Goal: Complete application form

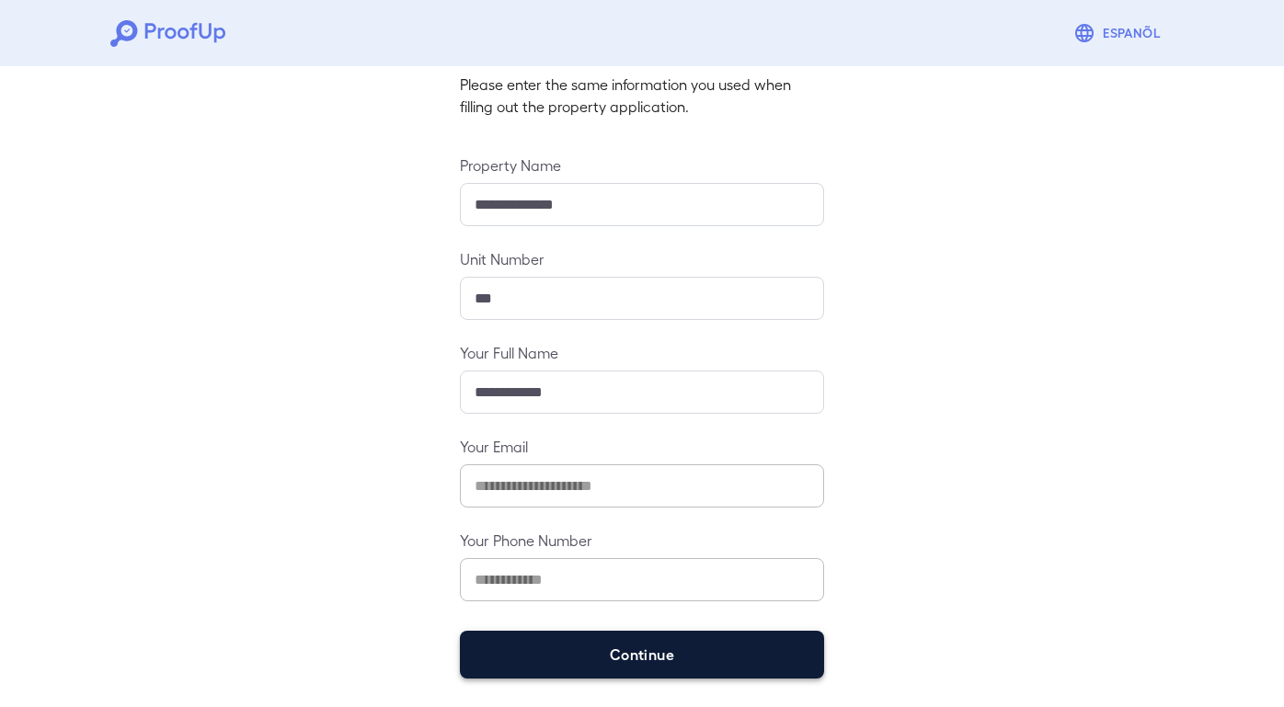
scroll to position [124, 0]
click at [629, 642] on button "Continue" at bounding box center [642, 656] width 364 height 48
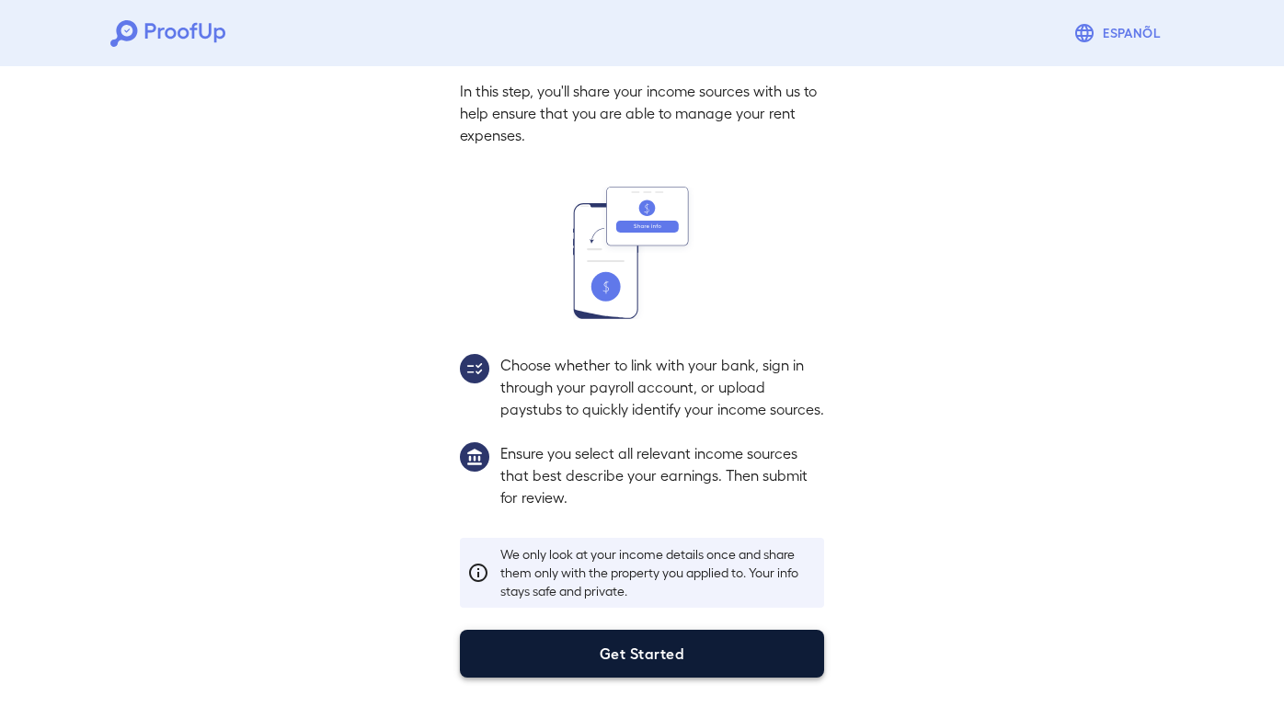
scroll to position [99, 0]
click at [641, 656] on button "Get Started" at bounding box center [642, 654] width 364 height 48
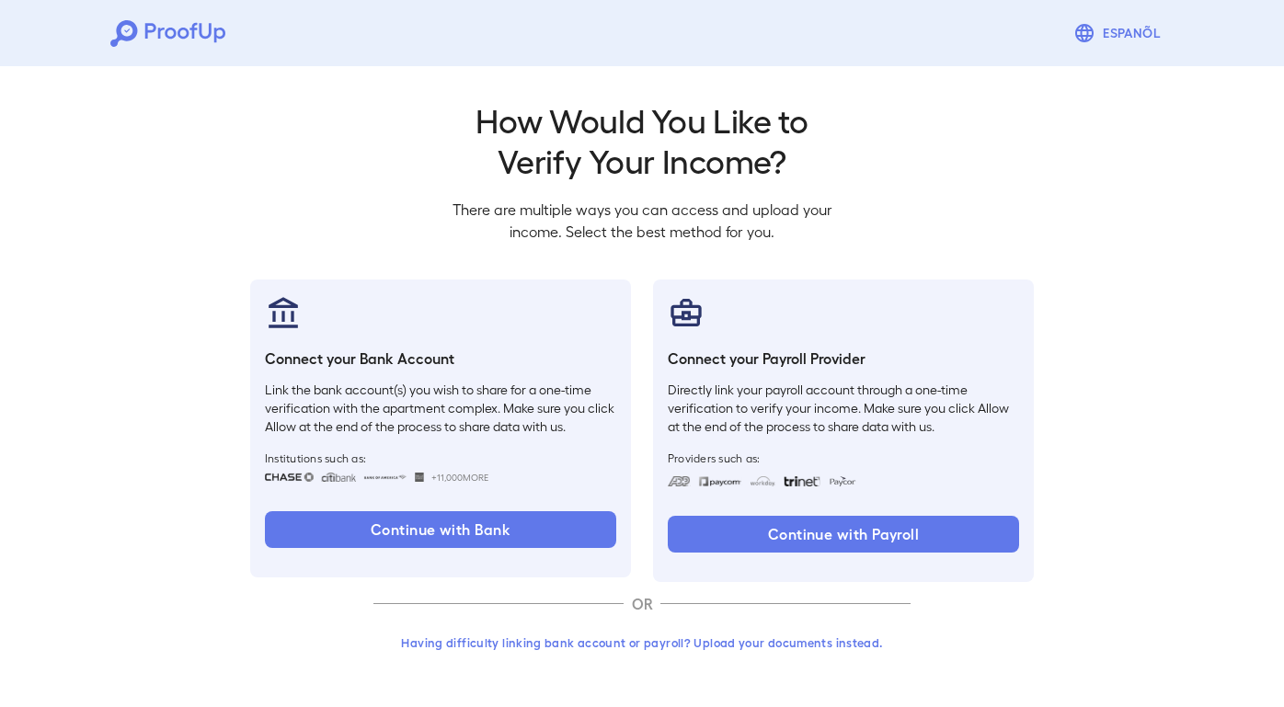
click at [703, 629] on button "Having difficulty linking bank account or payroll? Upload your documents instea…" at bounding box center [642, 643] width 537 height 33
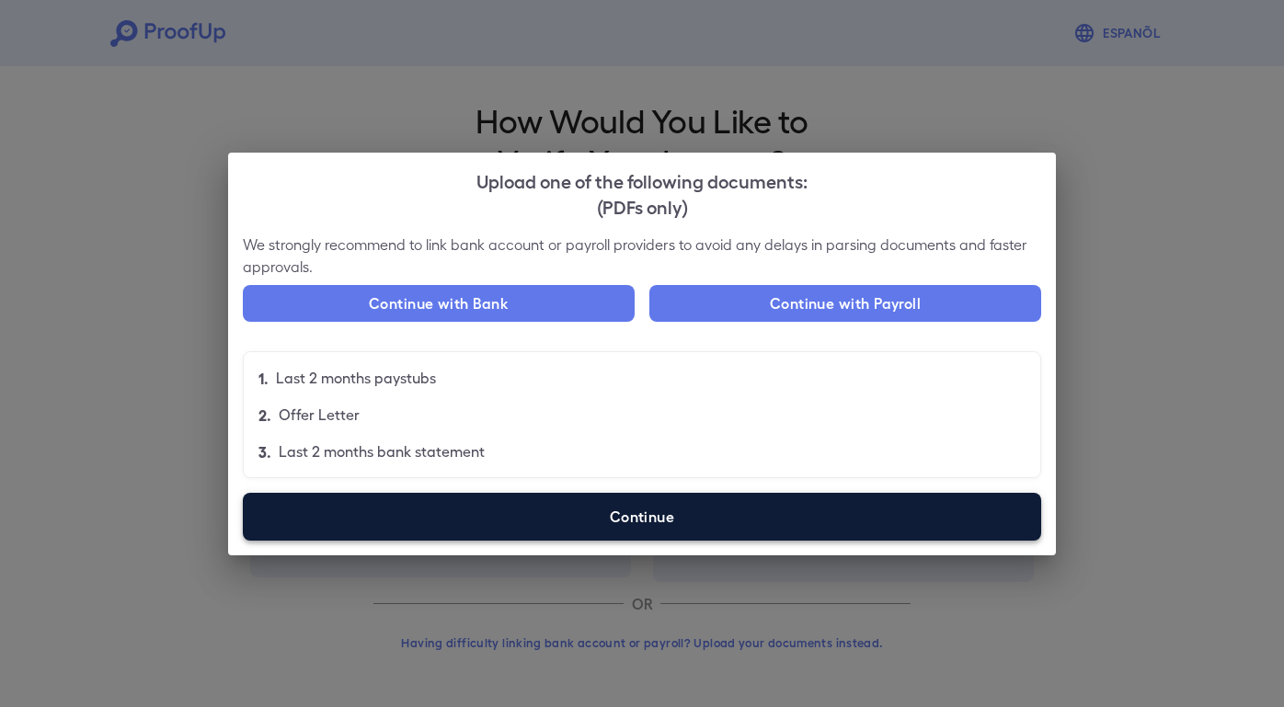
click at [665, 524] on label "Continue" at bounding box center [642, 517] width 799 height 48
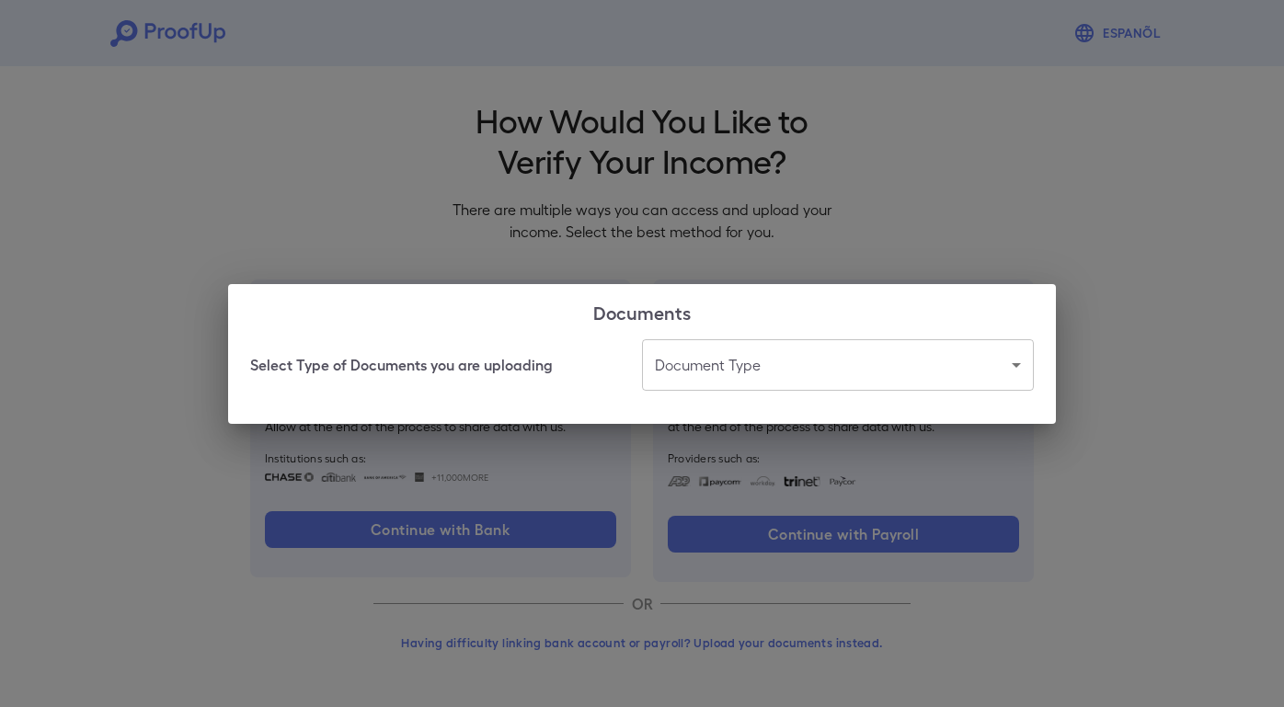
click at [714, 376] on body "Espanõl Go back How Would You Like to Verify Your Income? There are multiple wa…" at bounding box center [642, 351] width 1284 height 703
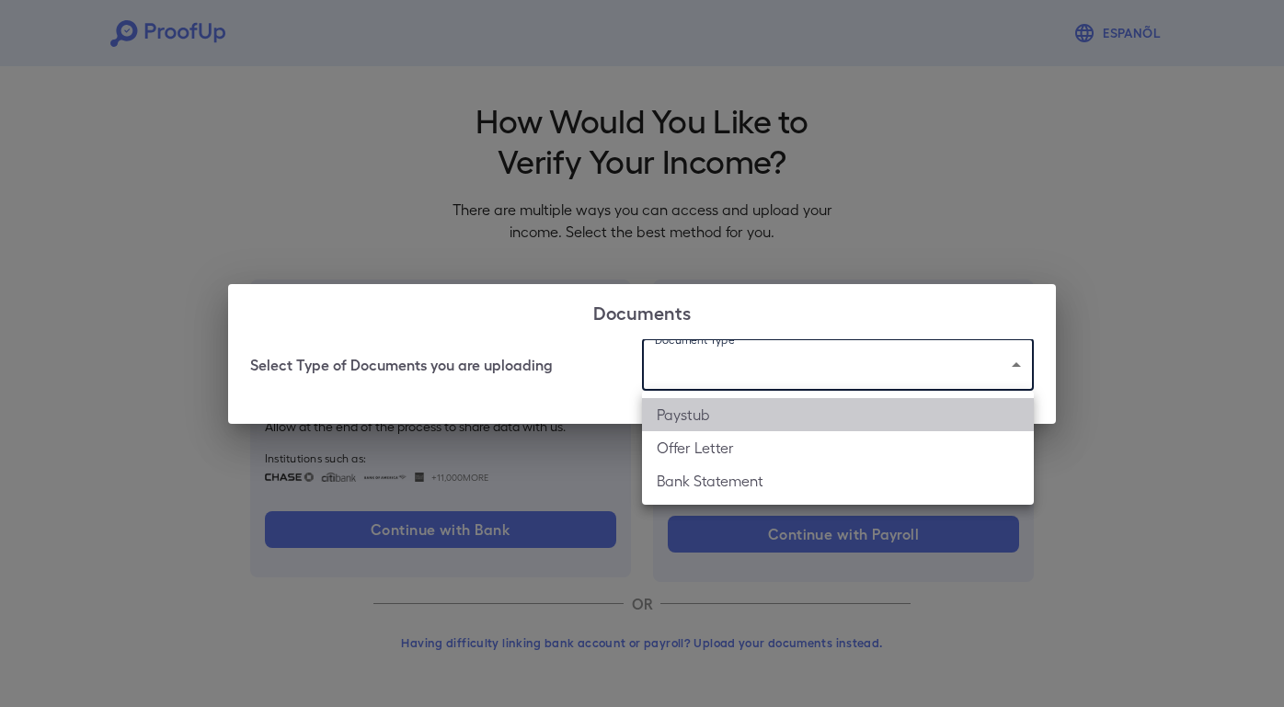
click at [725, 411] on li "Paystub" at bounding box center [838, 414] width 392 height 33
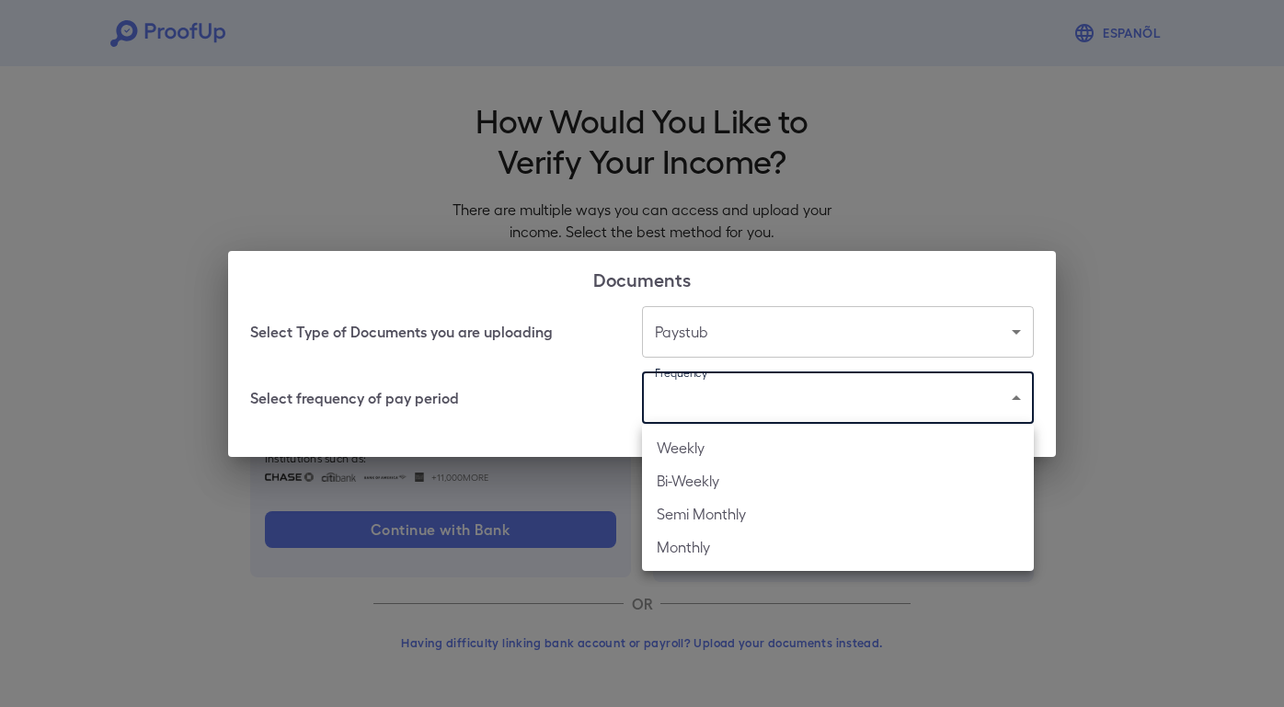
click at [668, 397] on body "Espanõl Go back How Would You Like to Verify Your Income? There are multiple wa…" at bounding box center [642, 351] width 1284 height 703
click at [737, 336] on div at bounding box center [642, 353] width 1284 height 707
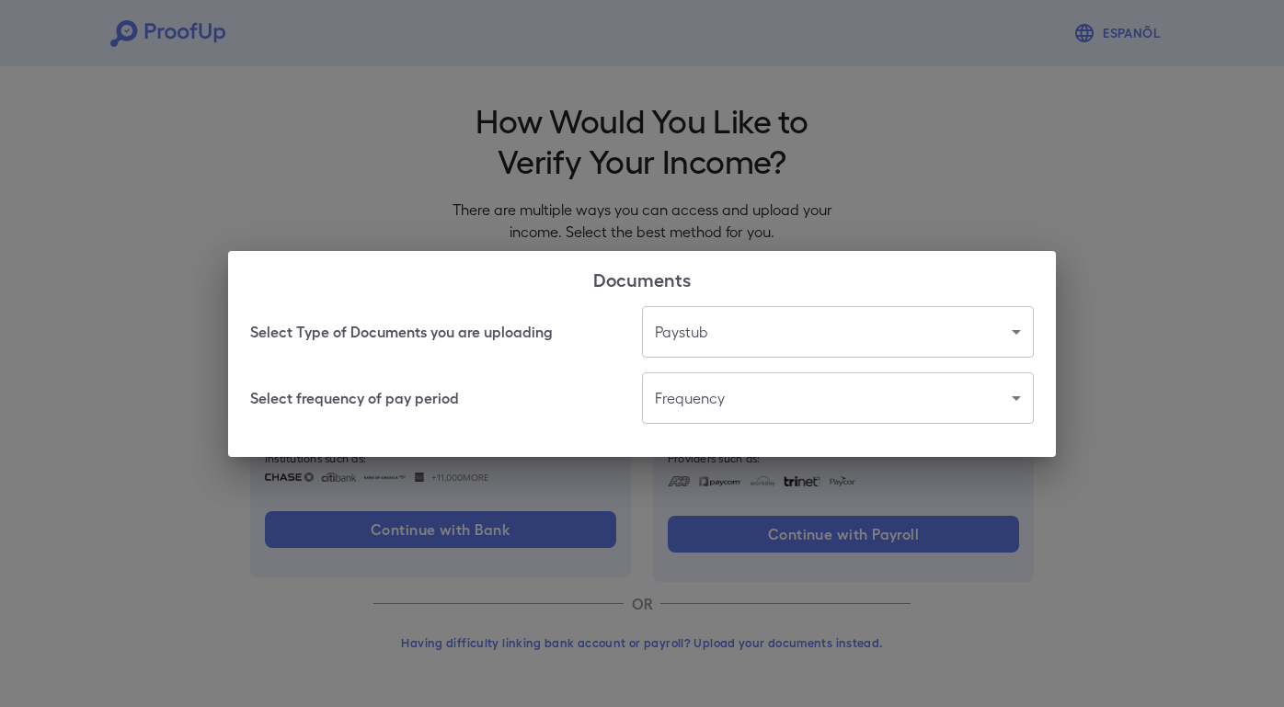
click at [737, 336] on body "Espanõl Go back How Would You Like to Verify Your Income? There are multiple wa…" at bounding box center [642, 351] width 1284 height 703
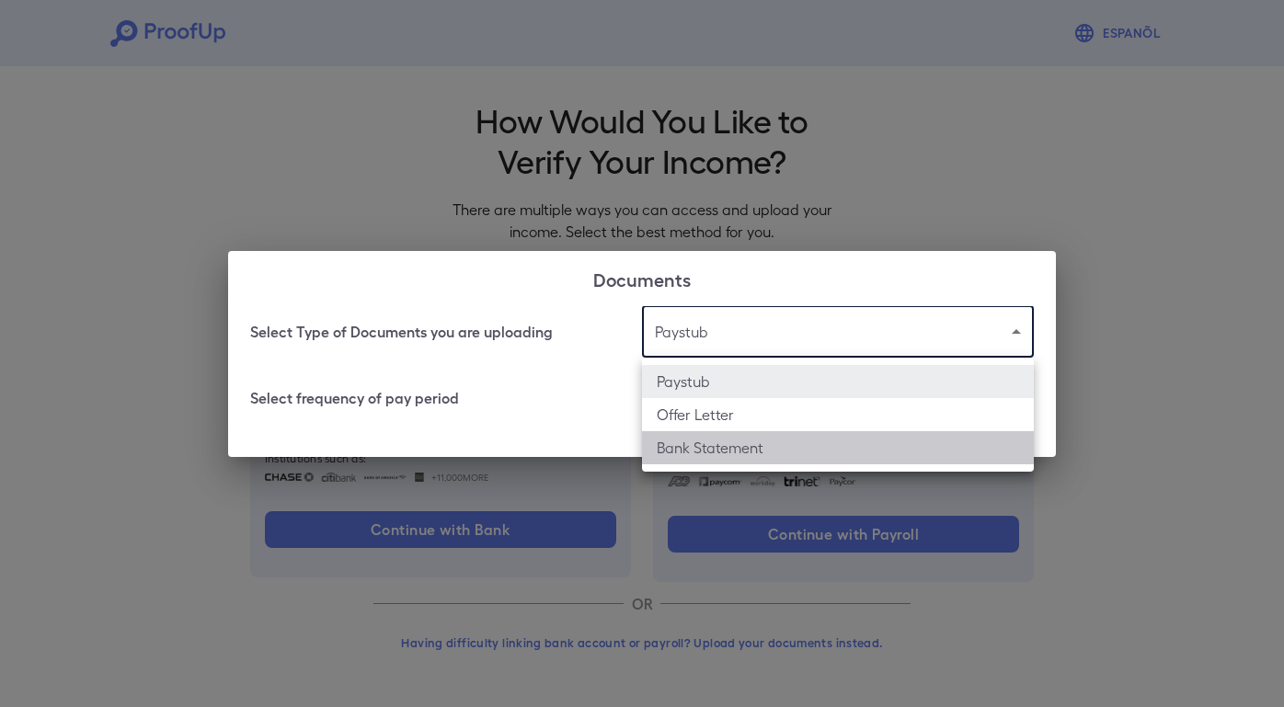
click at [753, 437] on li "Bank Statement" at bounding box center [838, 447] width 392 height 33
type input "**********"
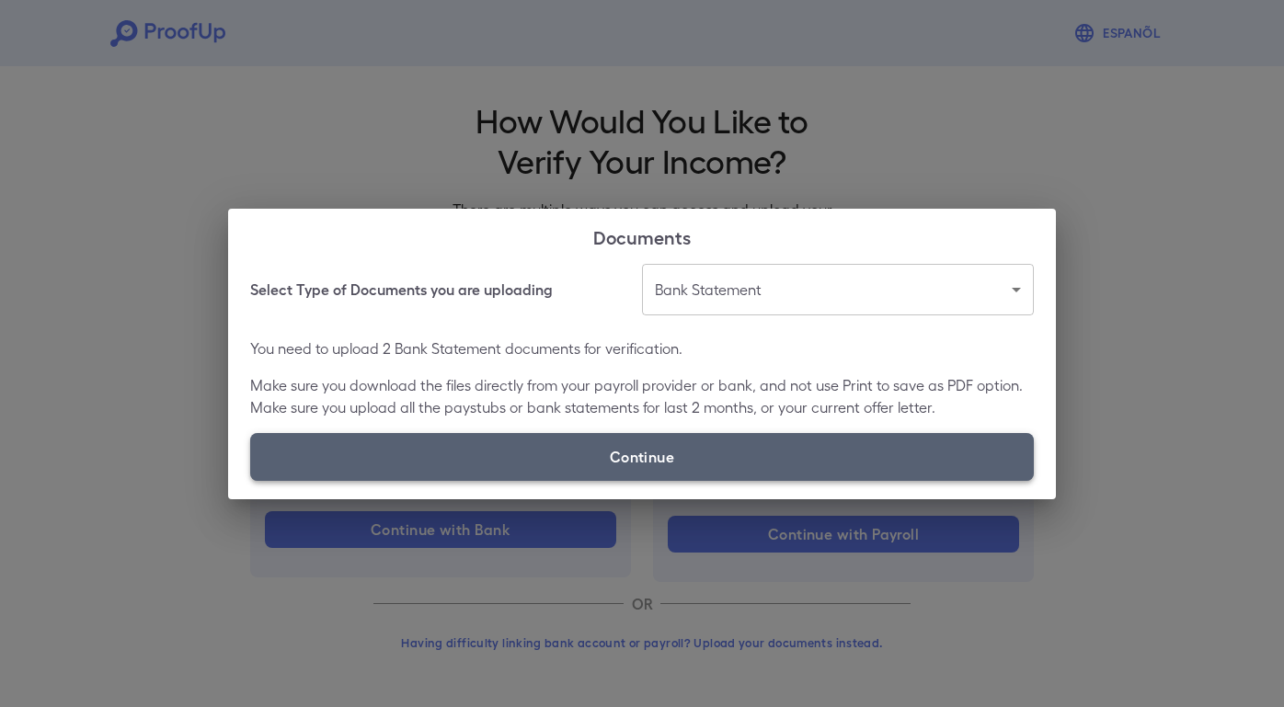
click at [740, 448] on label "Continue" at bounding box center [642, 457] width 784 height 48
click at [251, 480] on input "Continue" at bounding box center [250, 480] width 1 height 1
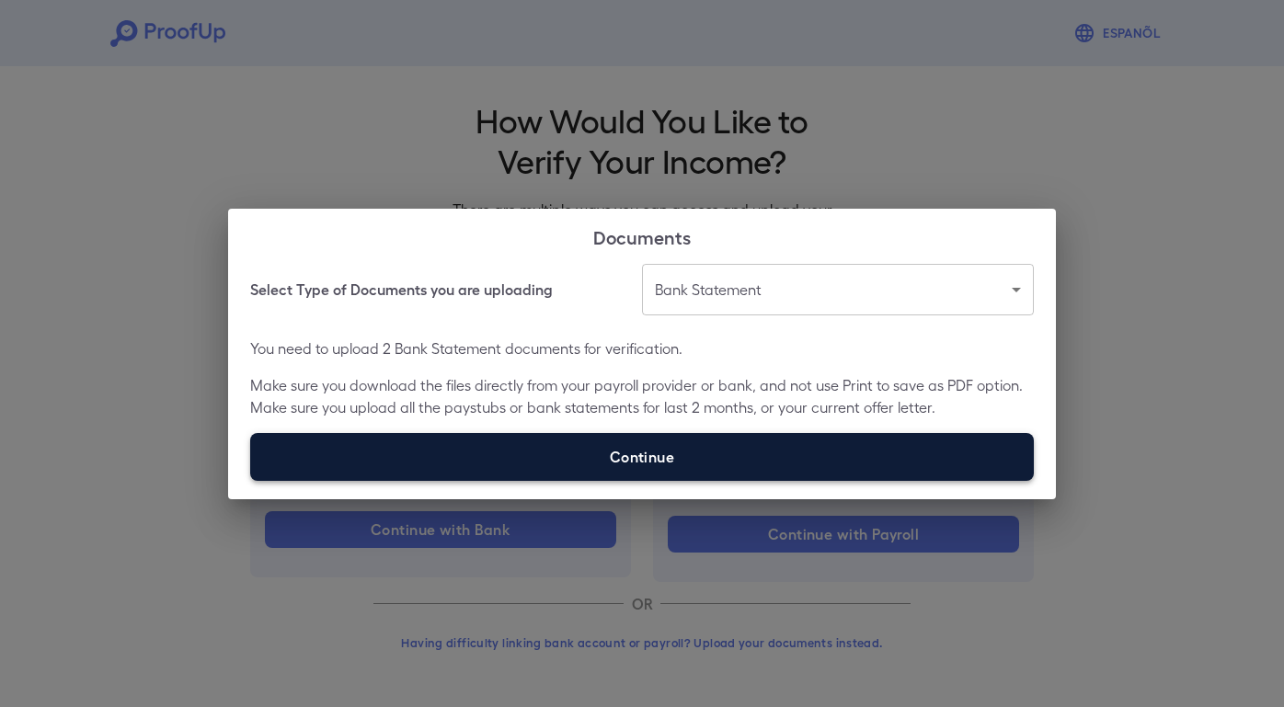
type input "**********"
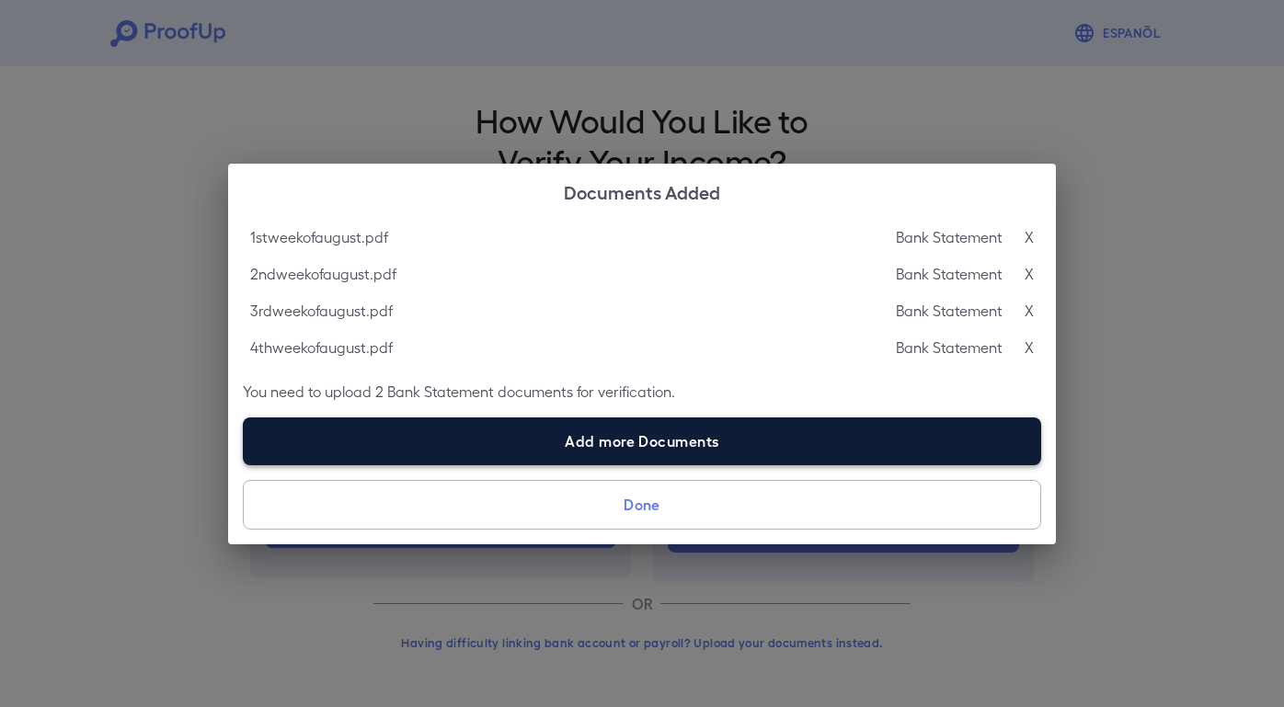
click at [664, 442] on label "Add more Documents" at bounding box center [642, 442] width 799 height 48
click at [244, 465] on input "Add more Documents" at bounding box center [243, 465] width 1 height 1
type input "**********"
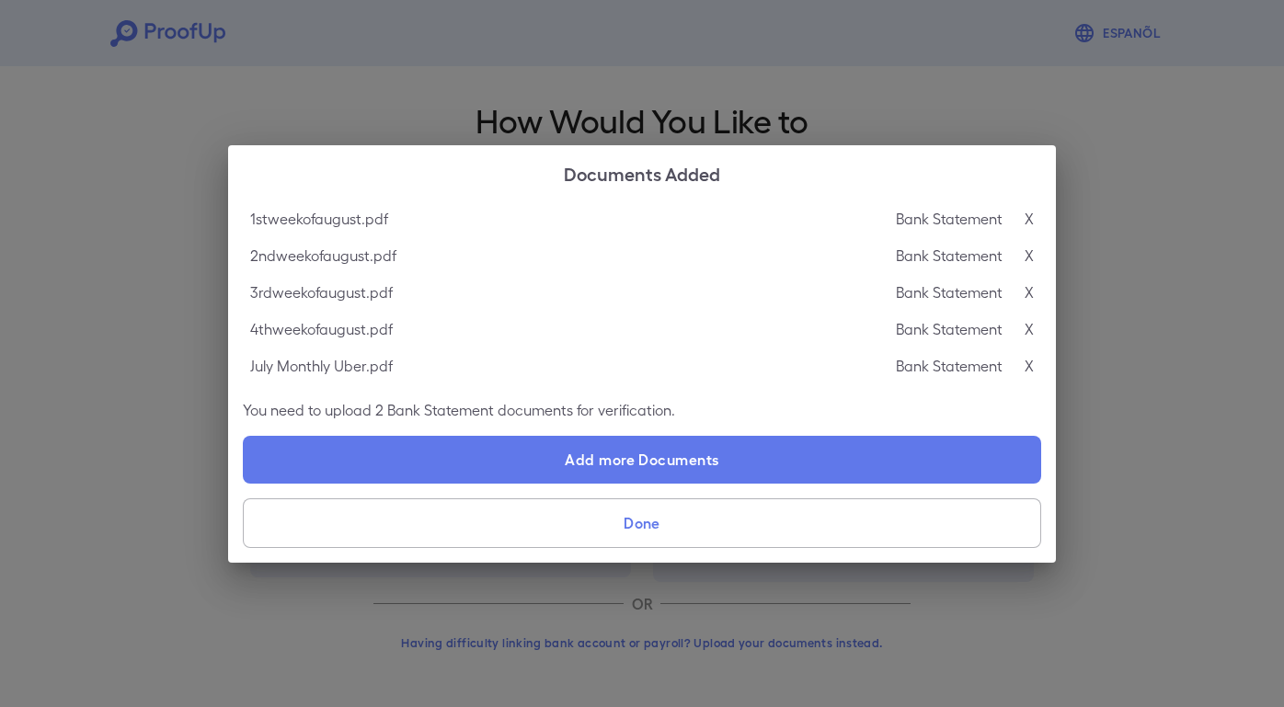
click at [723, 538] on button "Done" at bounding box center [642, 524] width 799 height 50
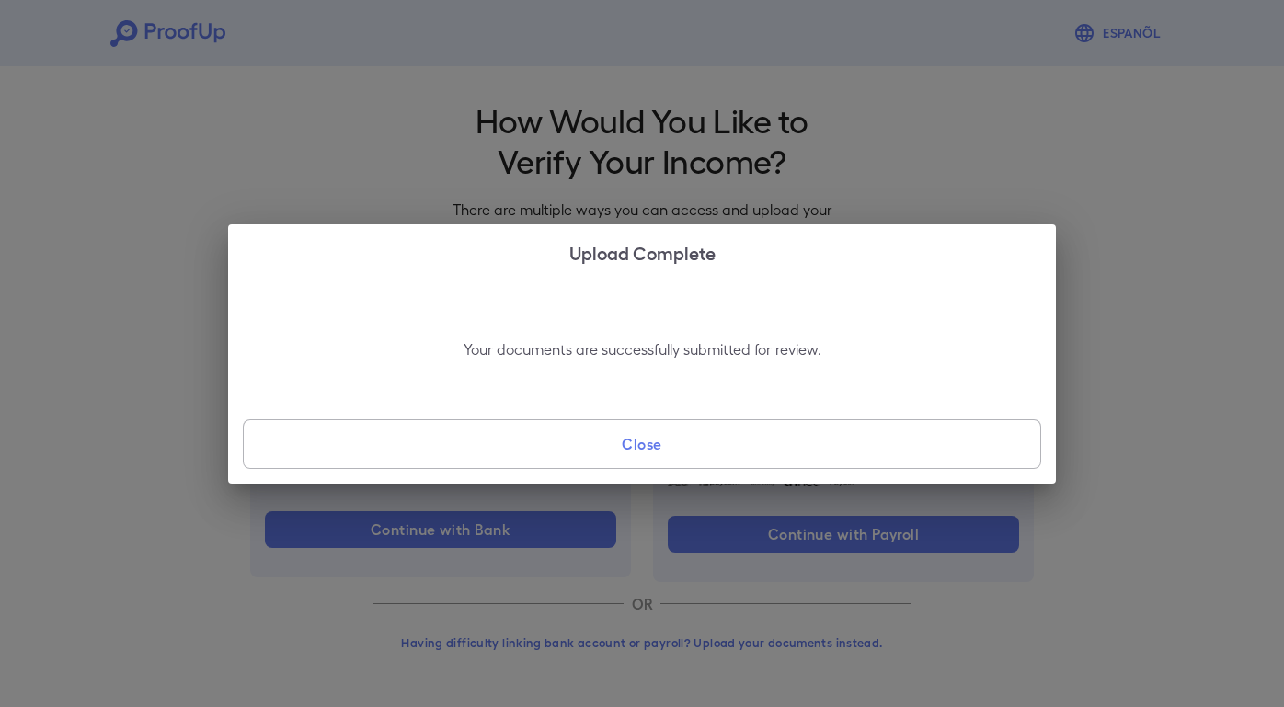
click at [707, 450] on button "Close" at bounding box center [642, 445] width 799 height 50
